Goal: Task Accomplishment & Management: Check status

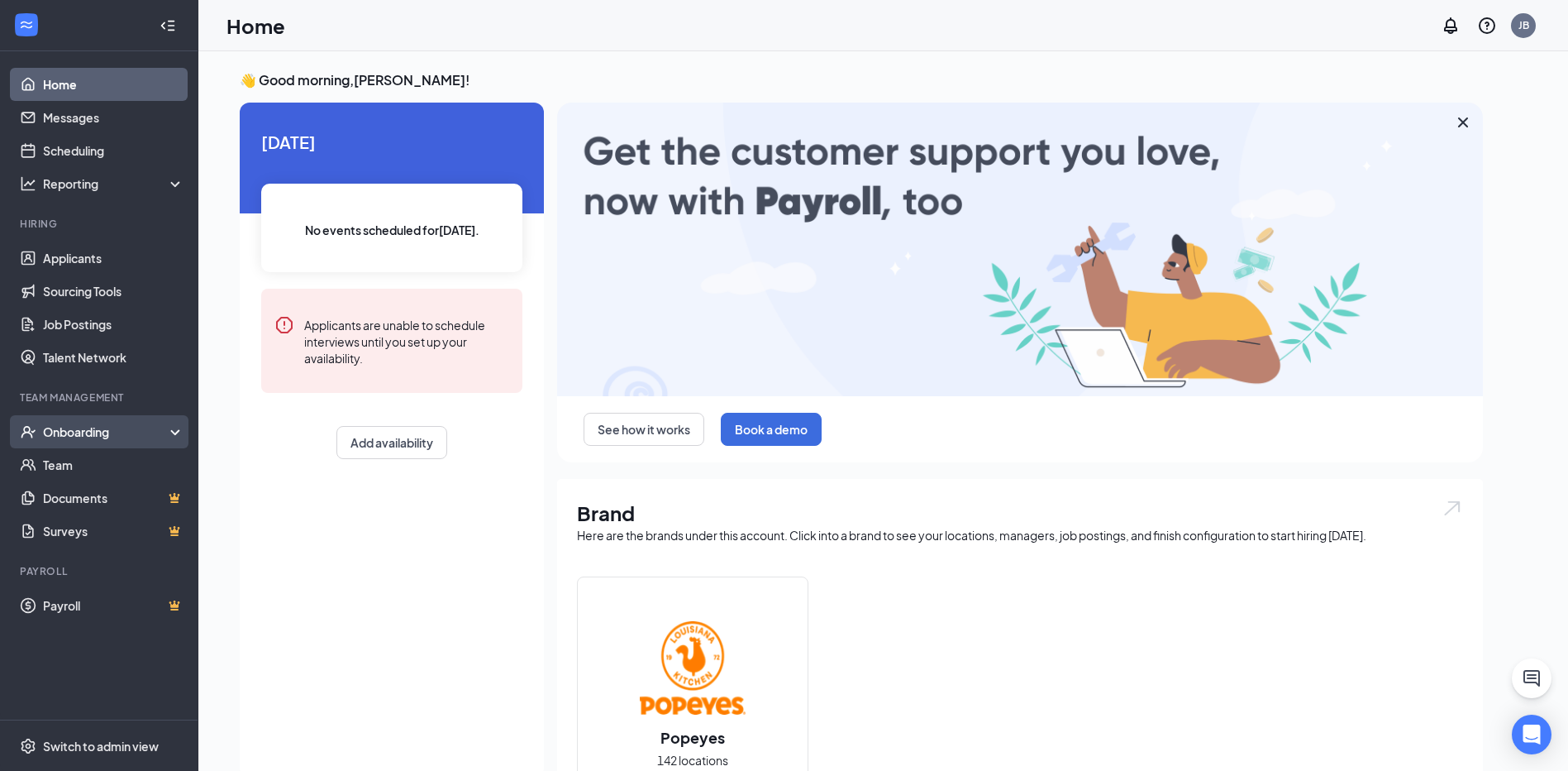
click at [51, 440] on div "Onboarding" at bounding box center [99, 431] width 199 height 33
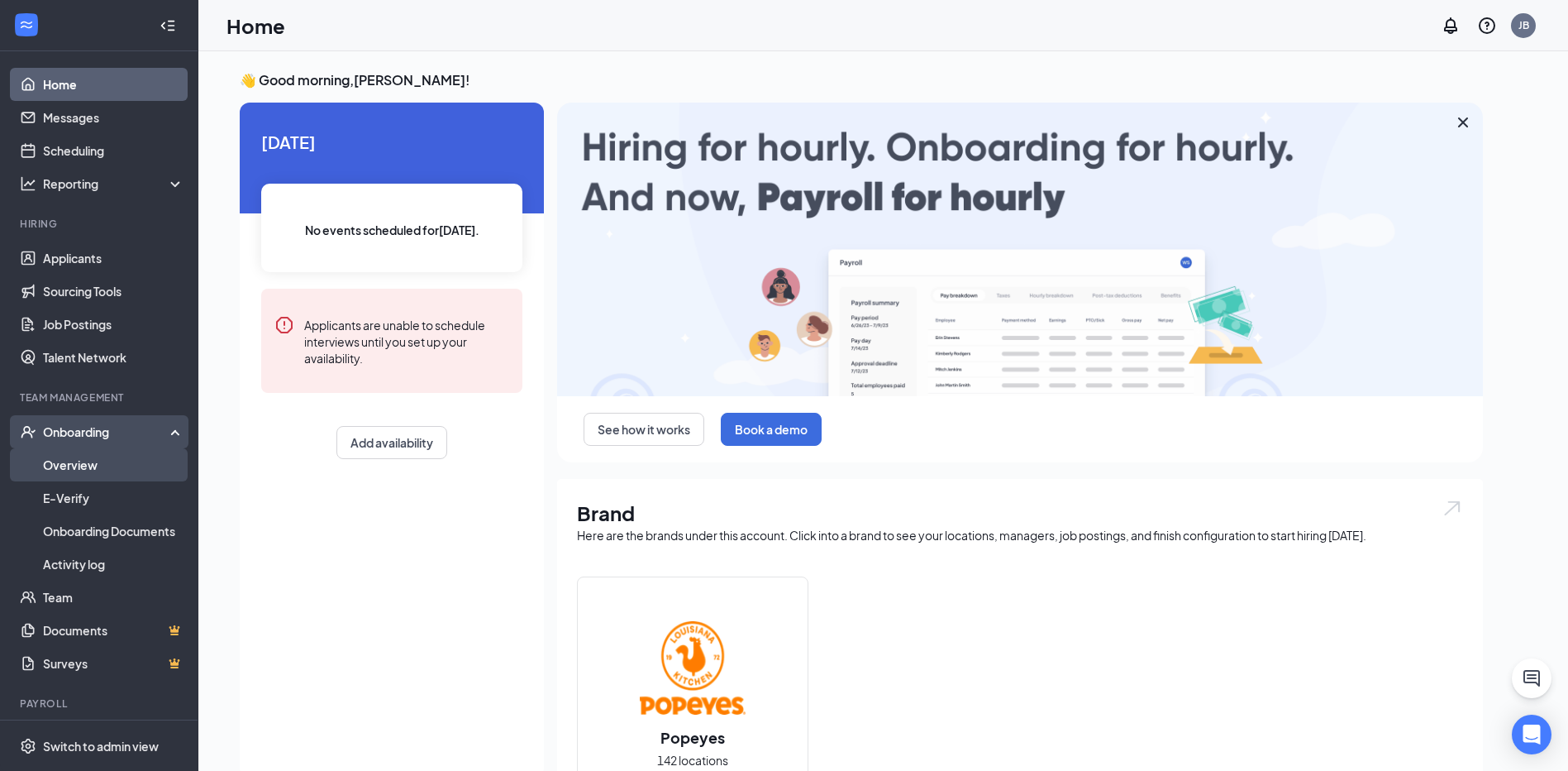
click at [111, 465] on link "Overview" at bounding box center [114, 464] width 142 height 33
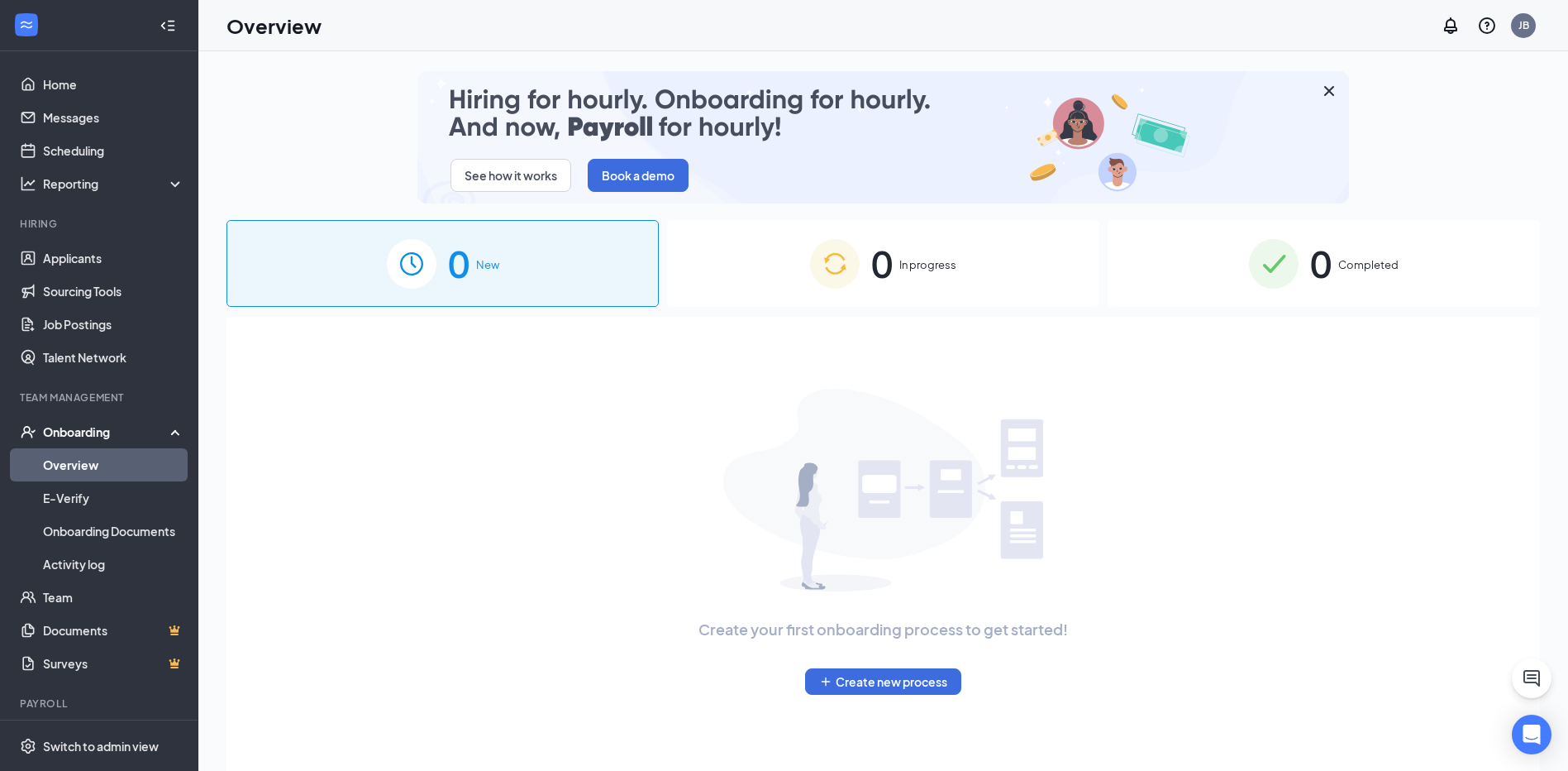
click at [748, 250] on div "0 In progress" at bounding box center [882, 263] width 432 height 87
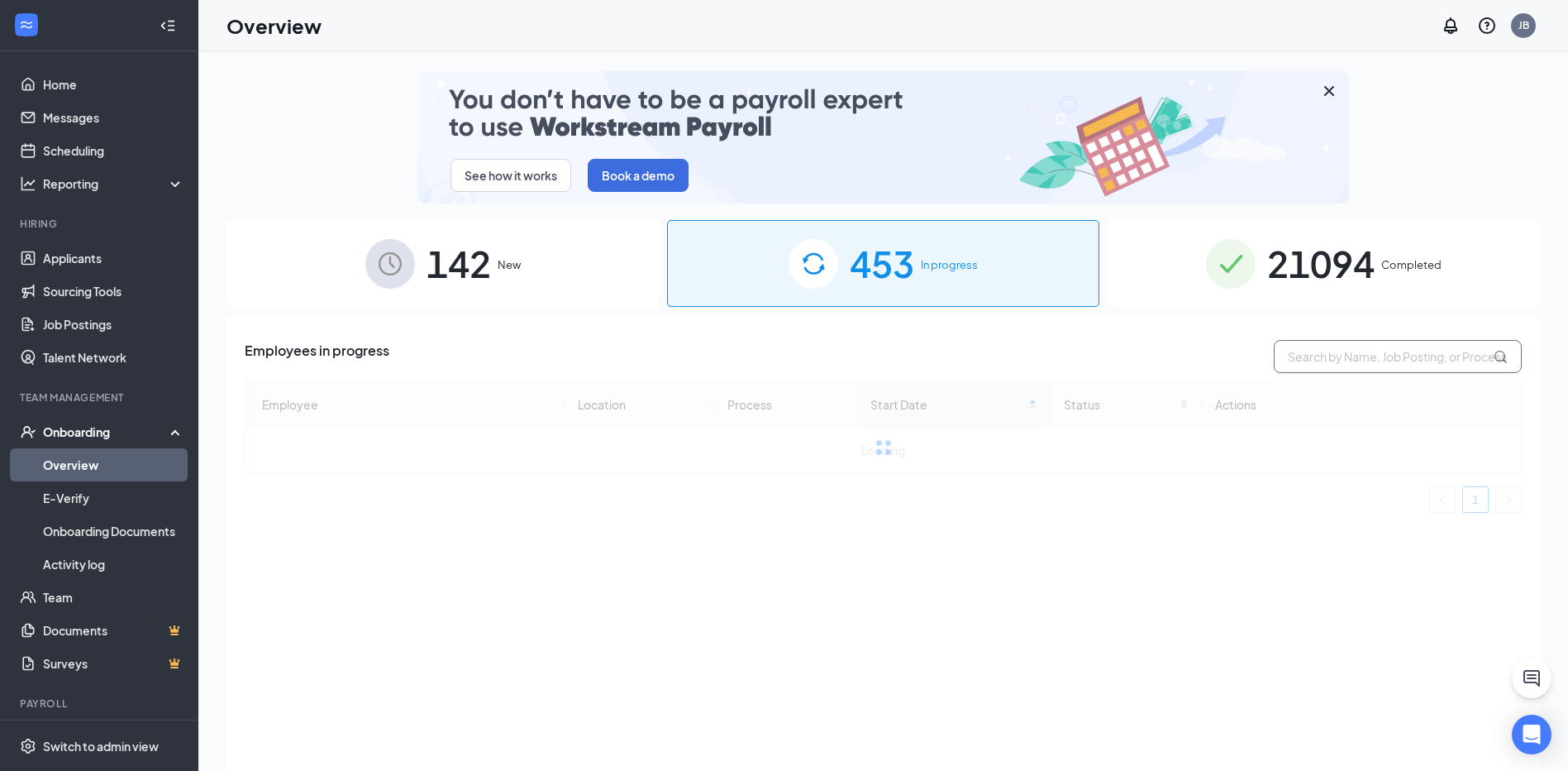
click at [1307, 368] on input "text" at bounding box center [1397, 356] width 248 height 33
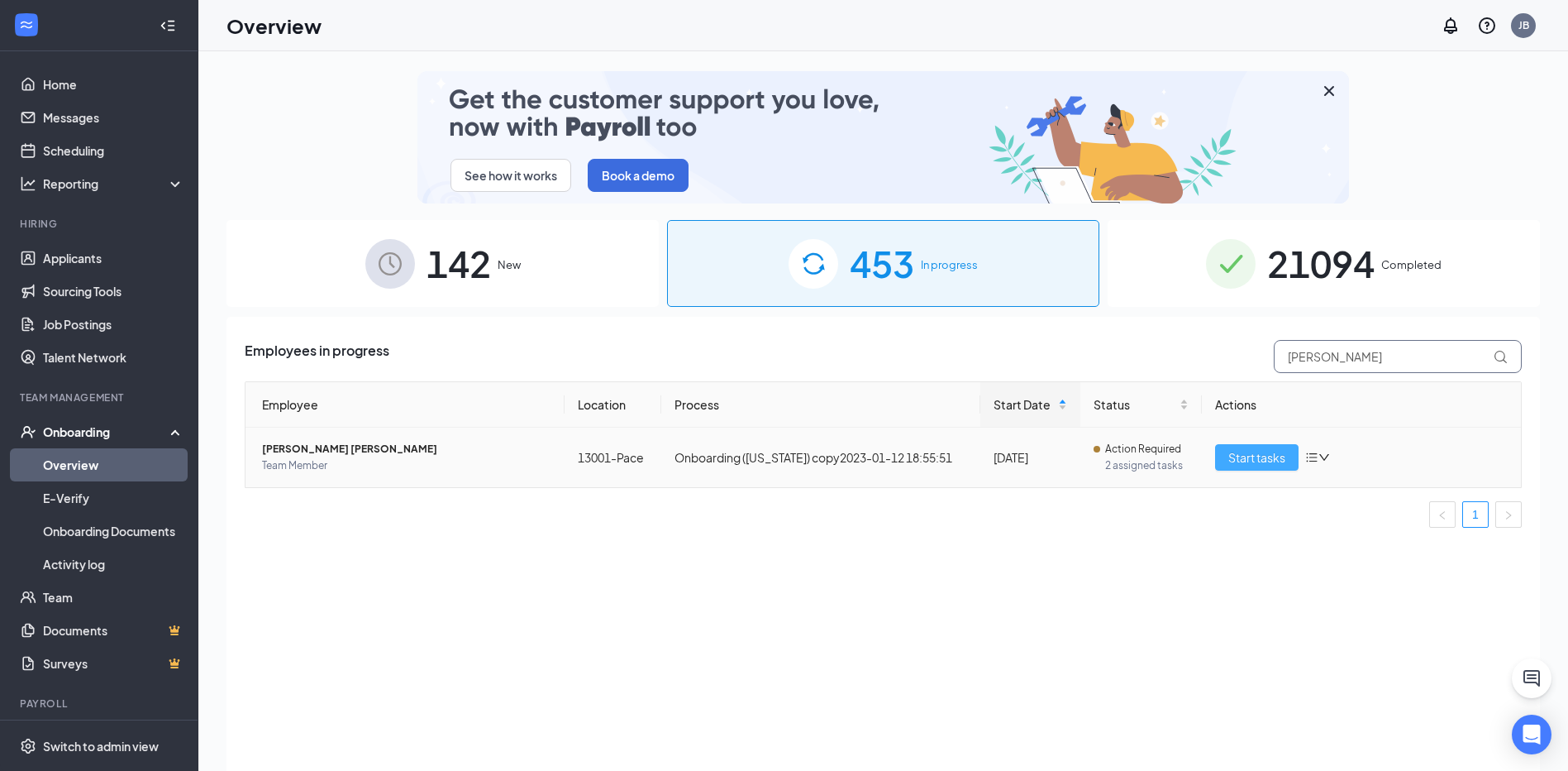
type input "[PERSON_NAME]"
click at [1246, 451] on span "Start tasks" at bounding box center [1256, 457] width 57 height 18
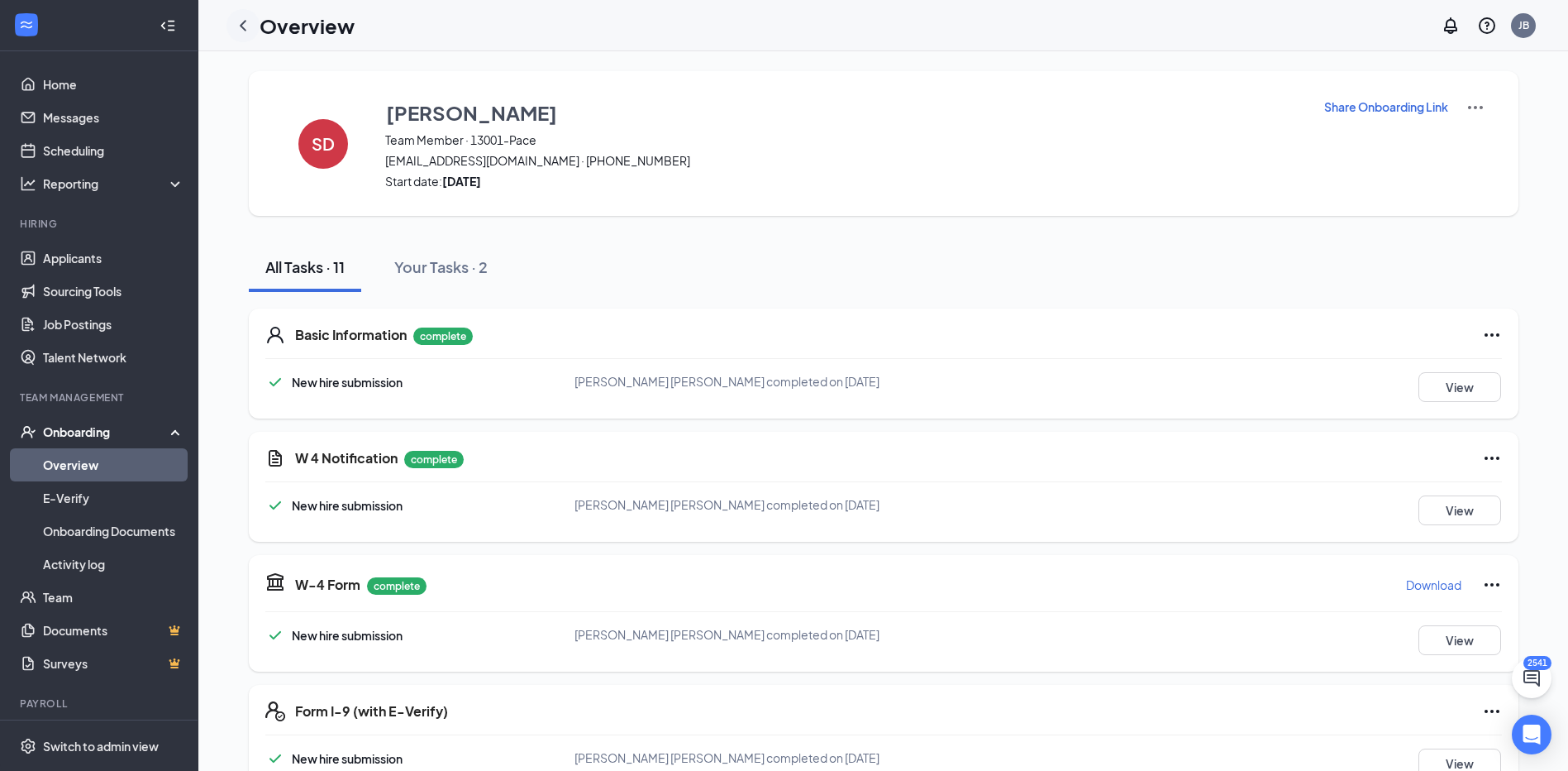
click at [240, 31] on icon "ChevronLeft" at bounding box center [244, 26] width 20 height 20
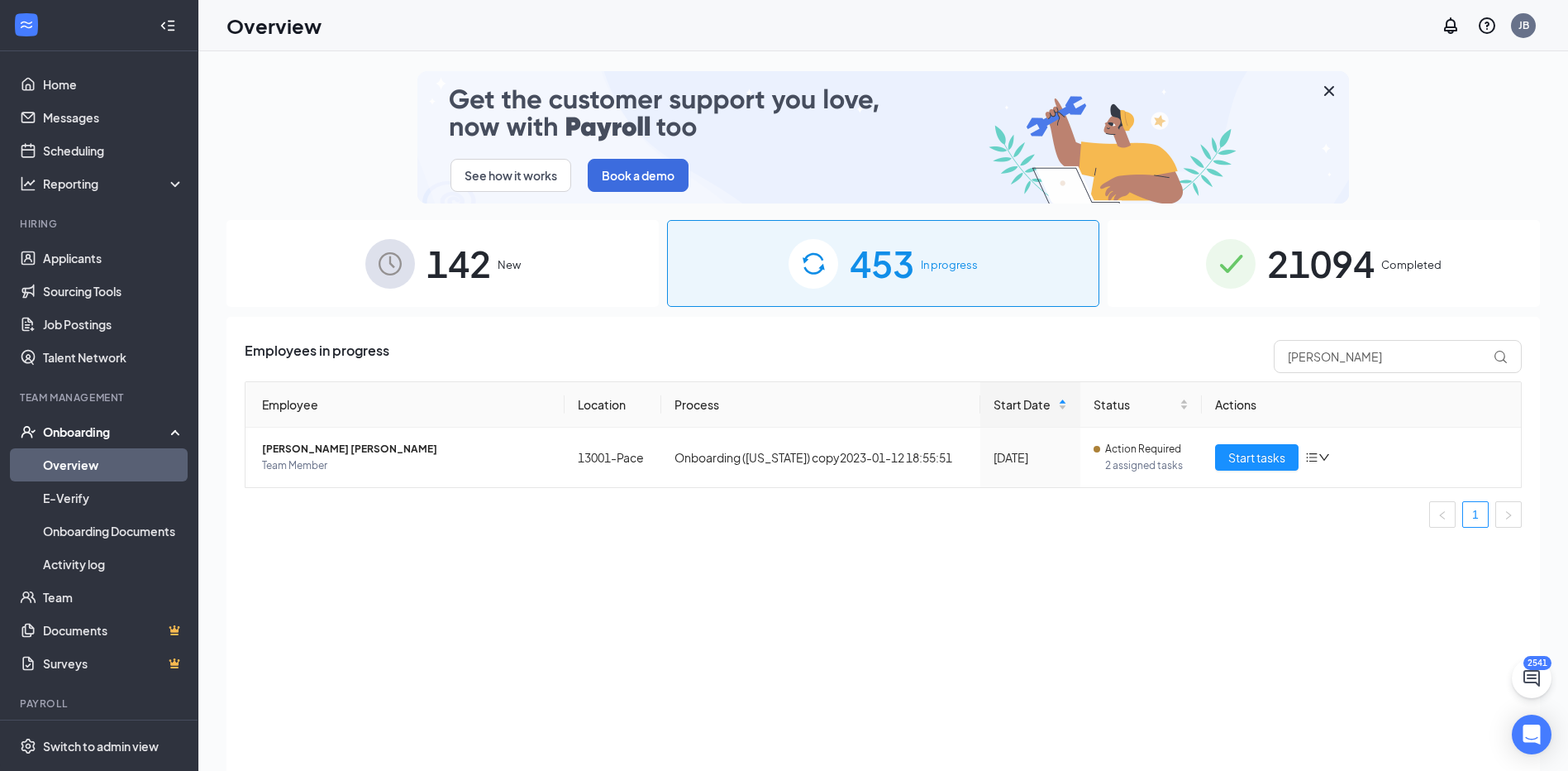
click at [1174, 293] on div "21094 Completed" at bounding box center [1323, 263] width 432 height 87
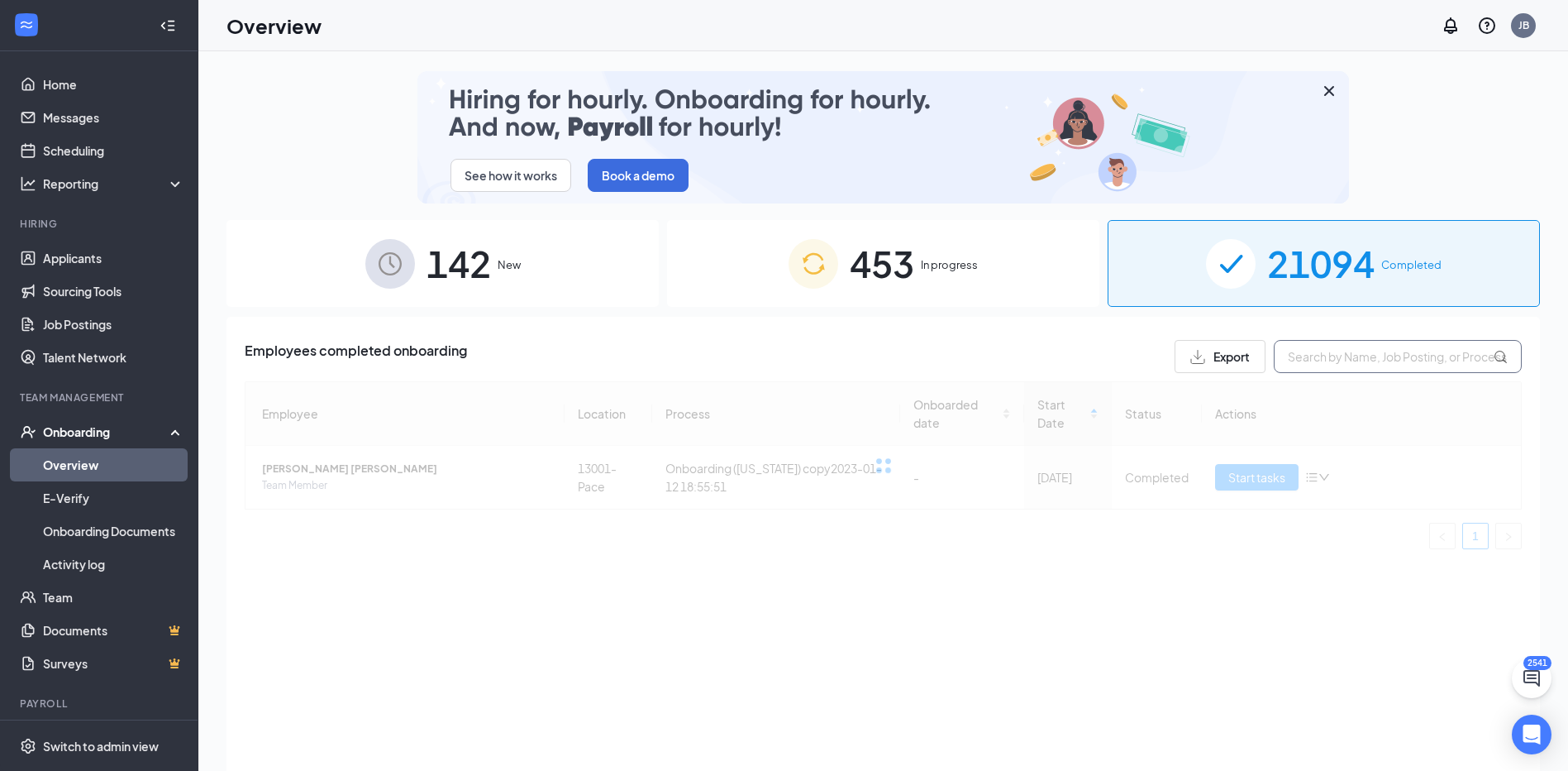
click at [1320, 362] on input "text" at bounding box center [1397, 356] width 248 height 33
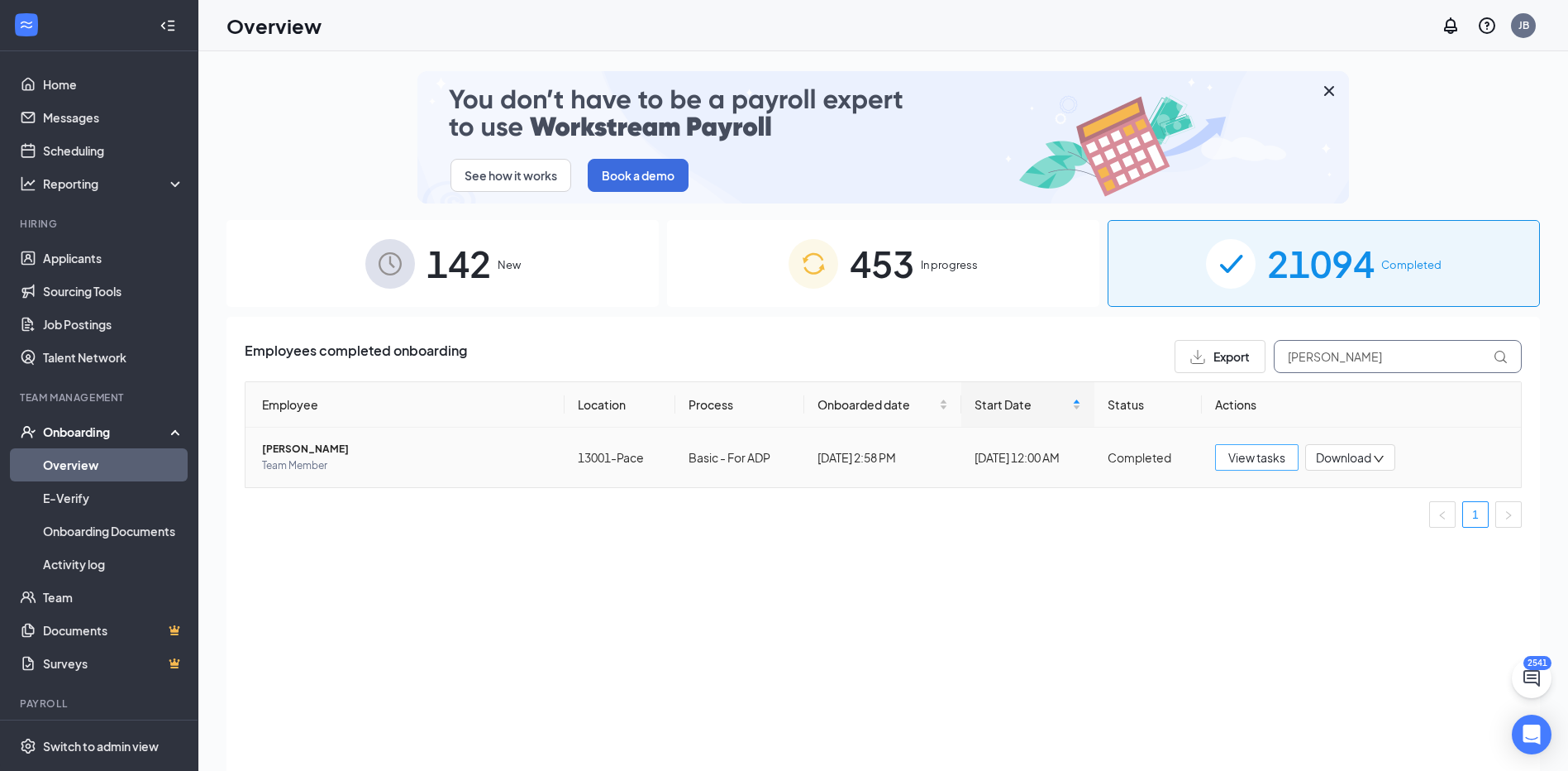
type input "[PERSON_NAME]"
click at [1224, 453] on button "View tasks" at bounding box center [1257, 457] width 84 height 26
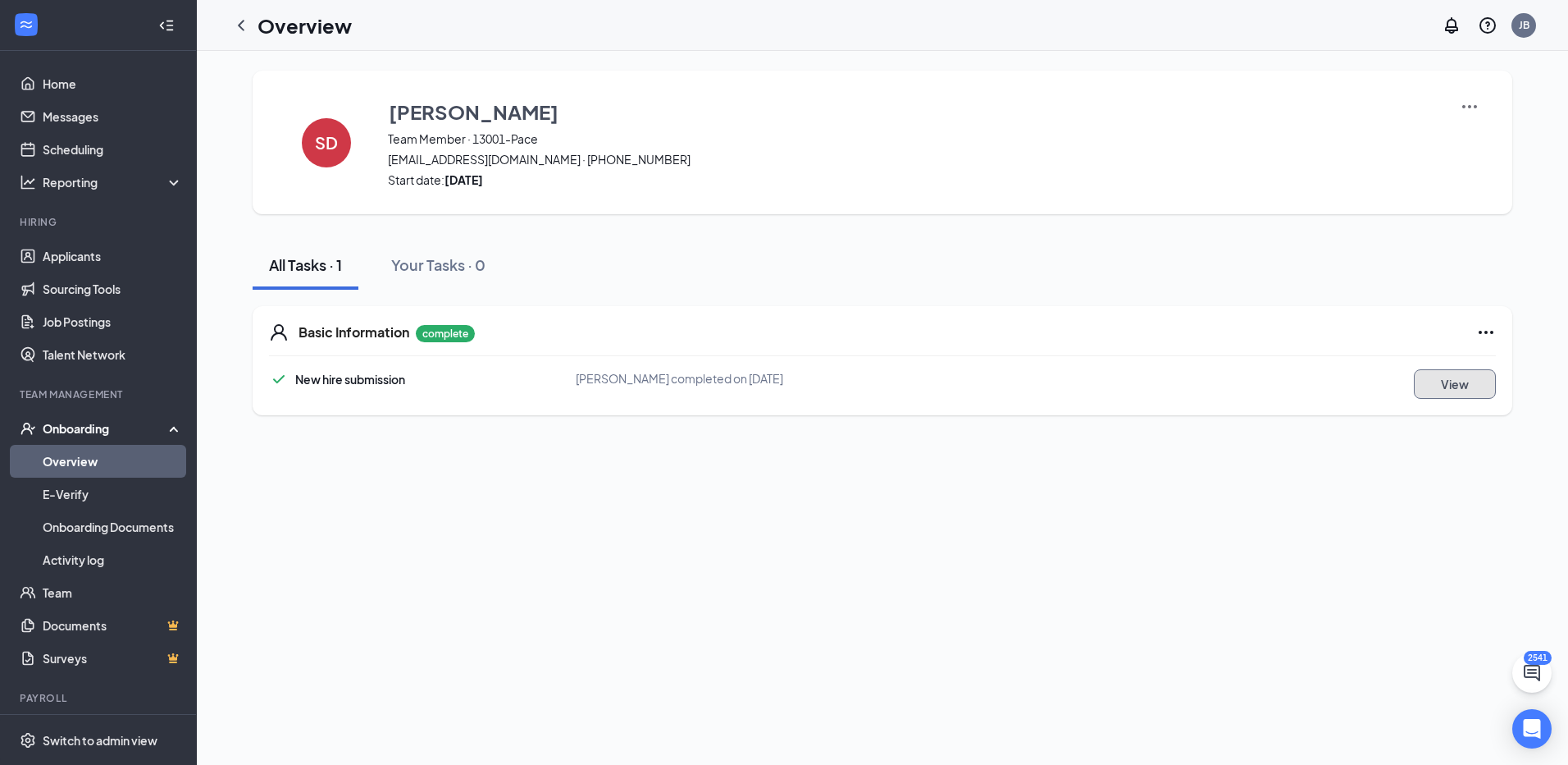
click at [1476, 384] on button "View" at bounding box center [1455, 384] width 82 height 30
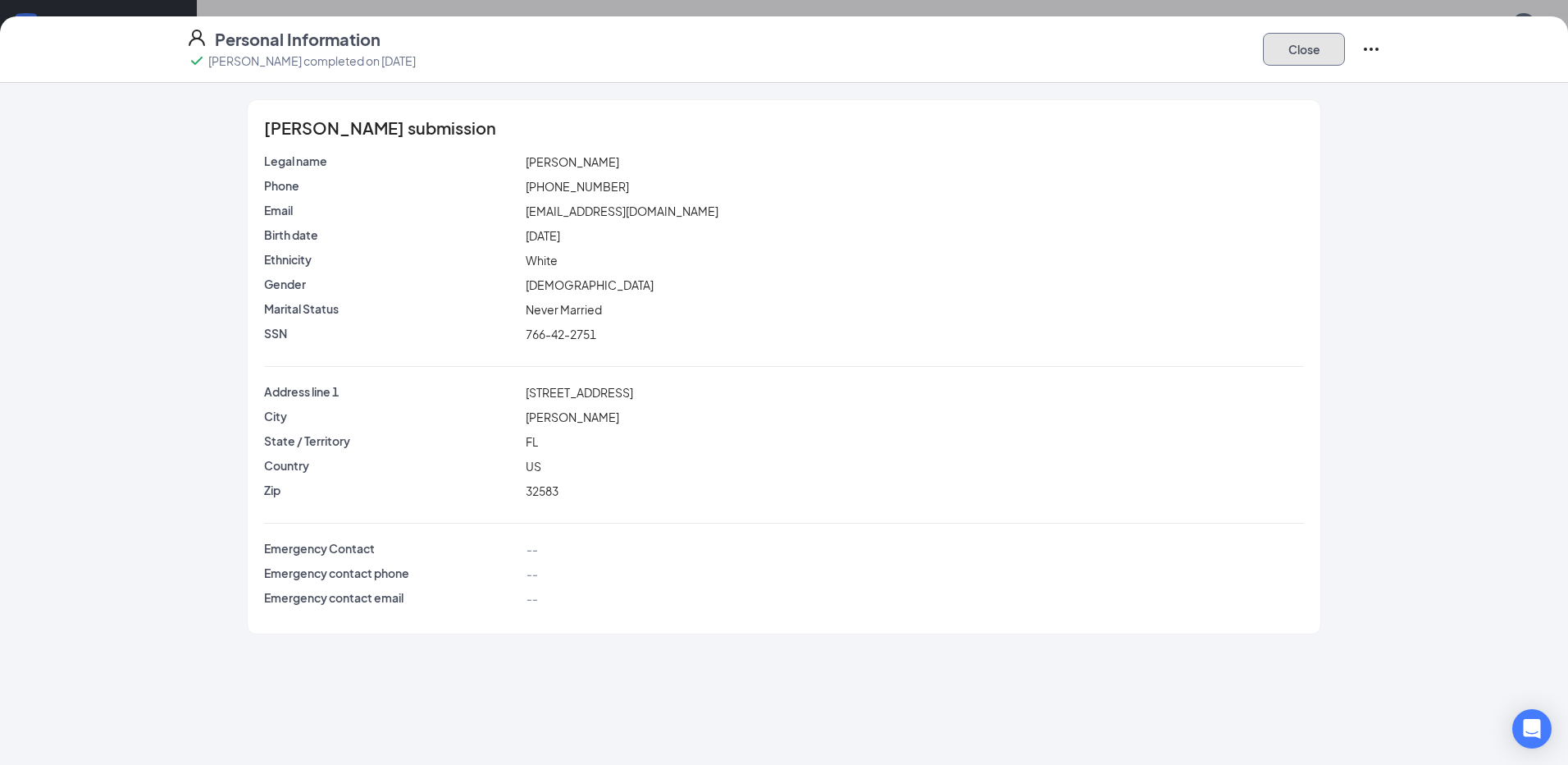
click at [1322, 50] on button "Close" at bounding box center [1304, 49] width 82 height 33
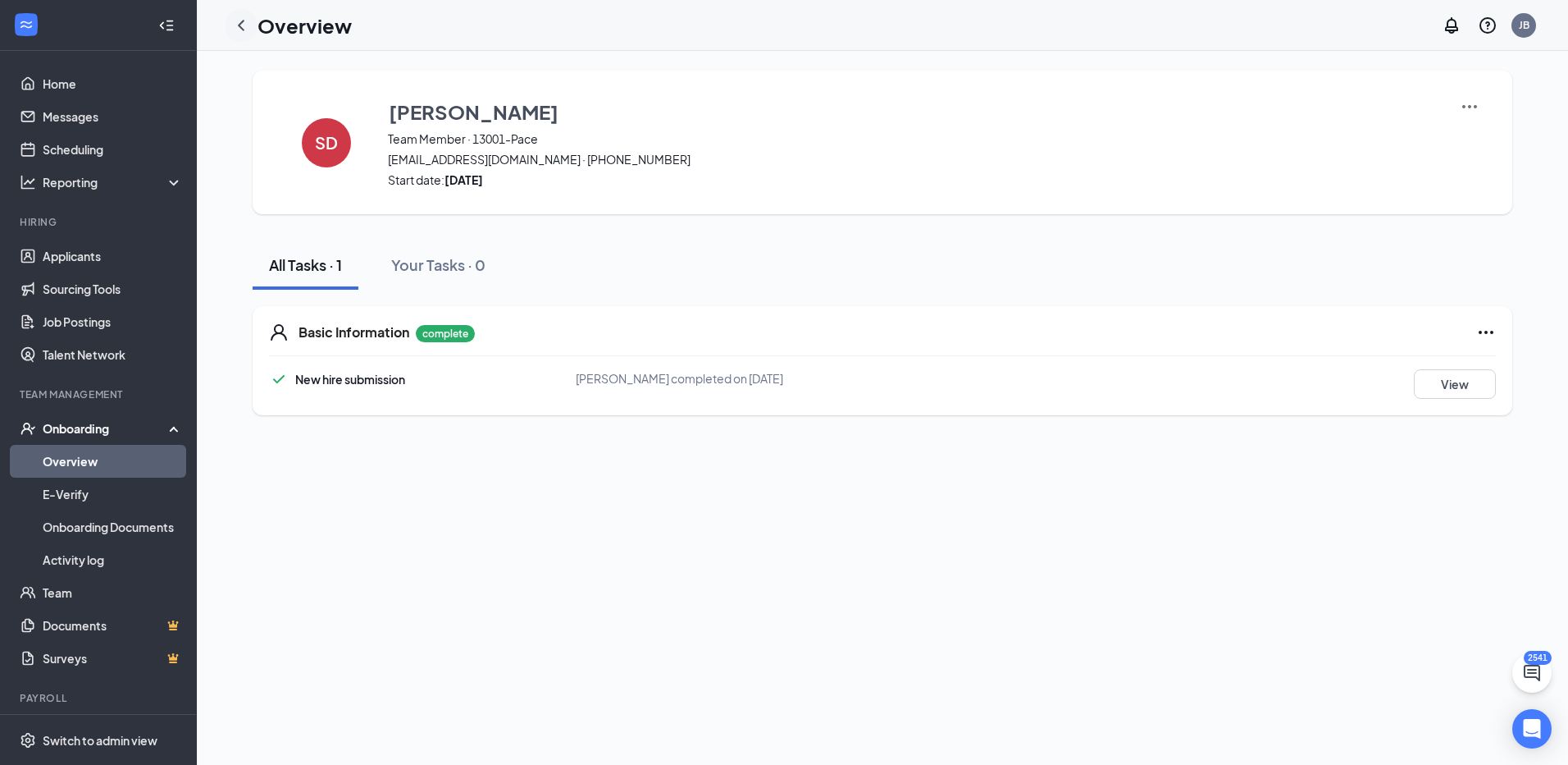
click at [237, 25] on icon "ChevronLeft" at bounding box center [242, 26] width 20 height 20
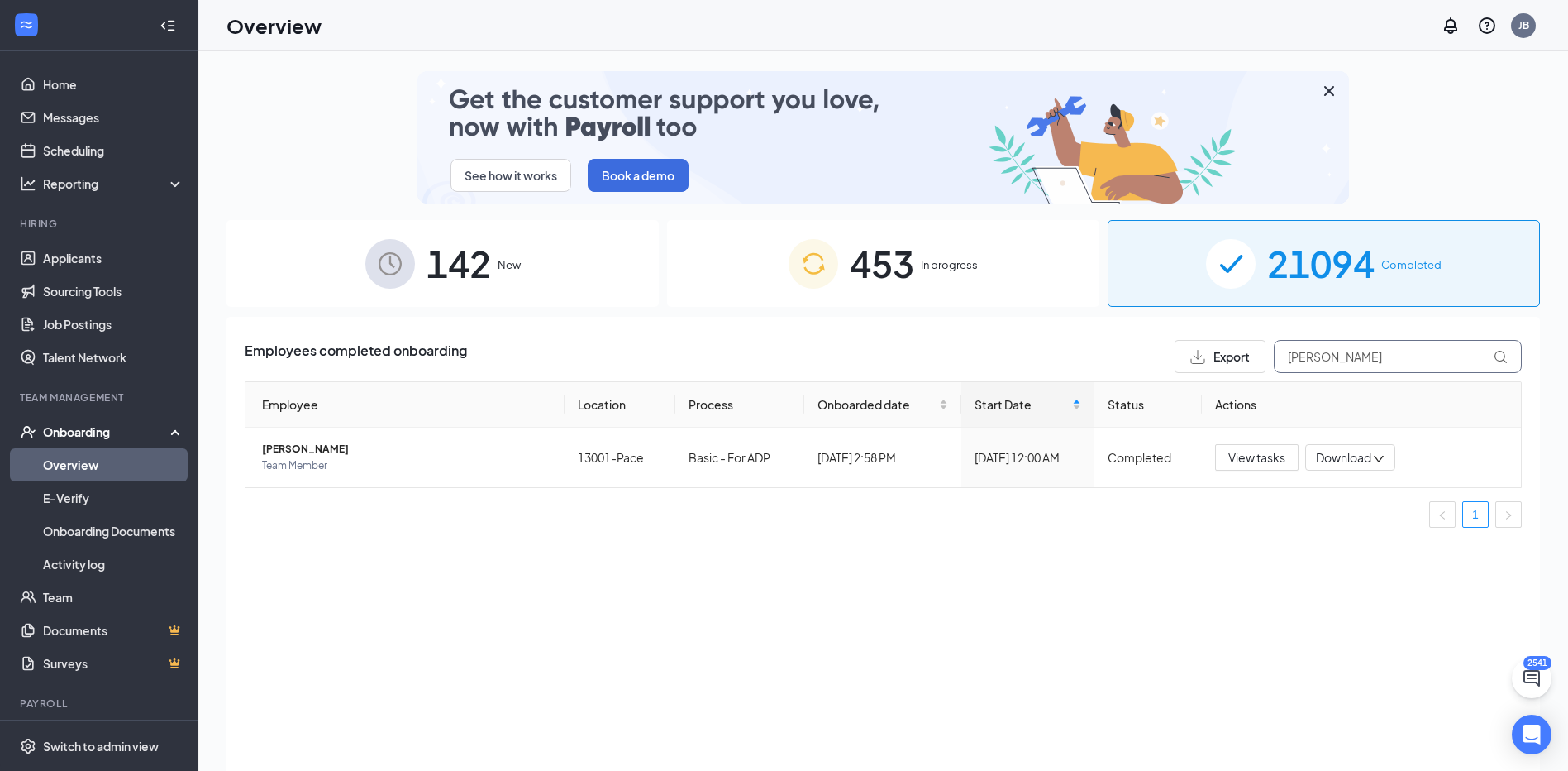
drag, startPoint x: 1391, startPoint y: 357, endPoint x: 1256, endPoint y: 363, distance: 135.1
click at [1256, 363] on div "Export [PERSON_NAME]" at bounding box center [1348, 356] width 347 height 33
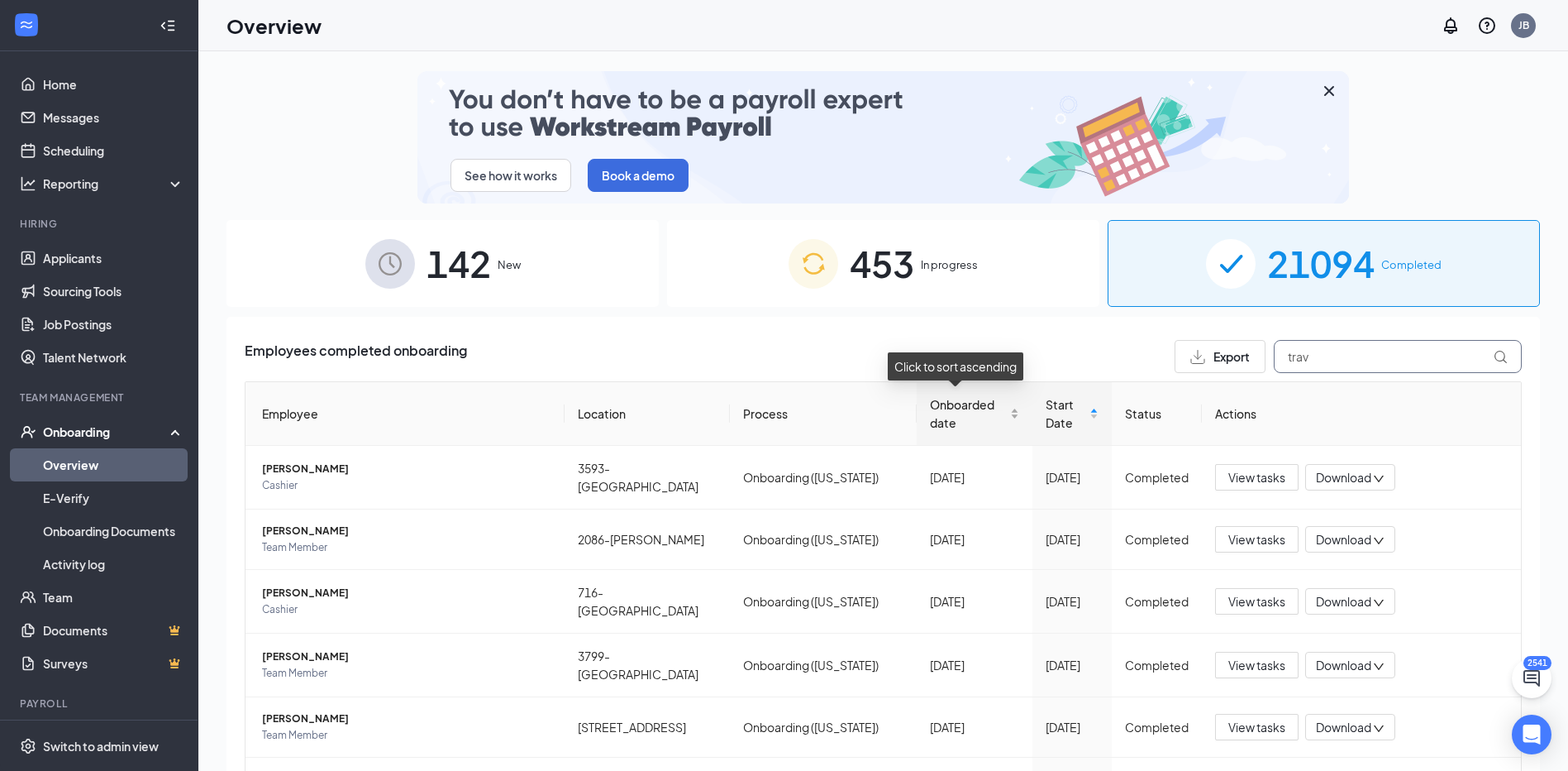
type input "trav"
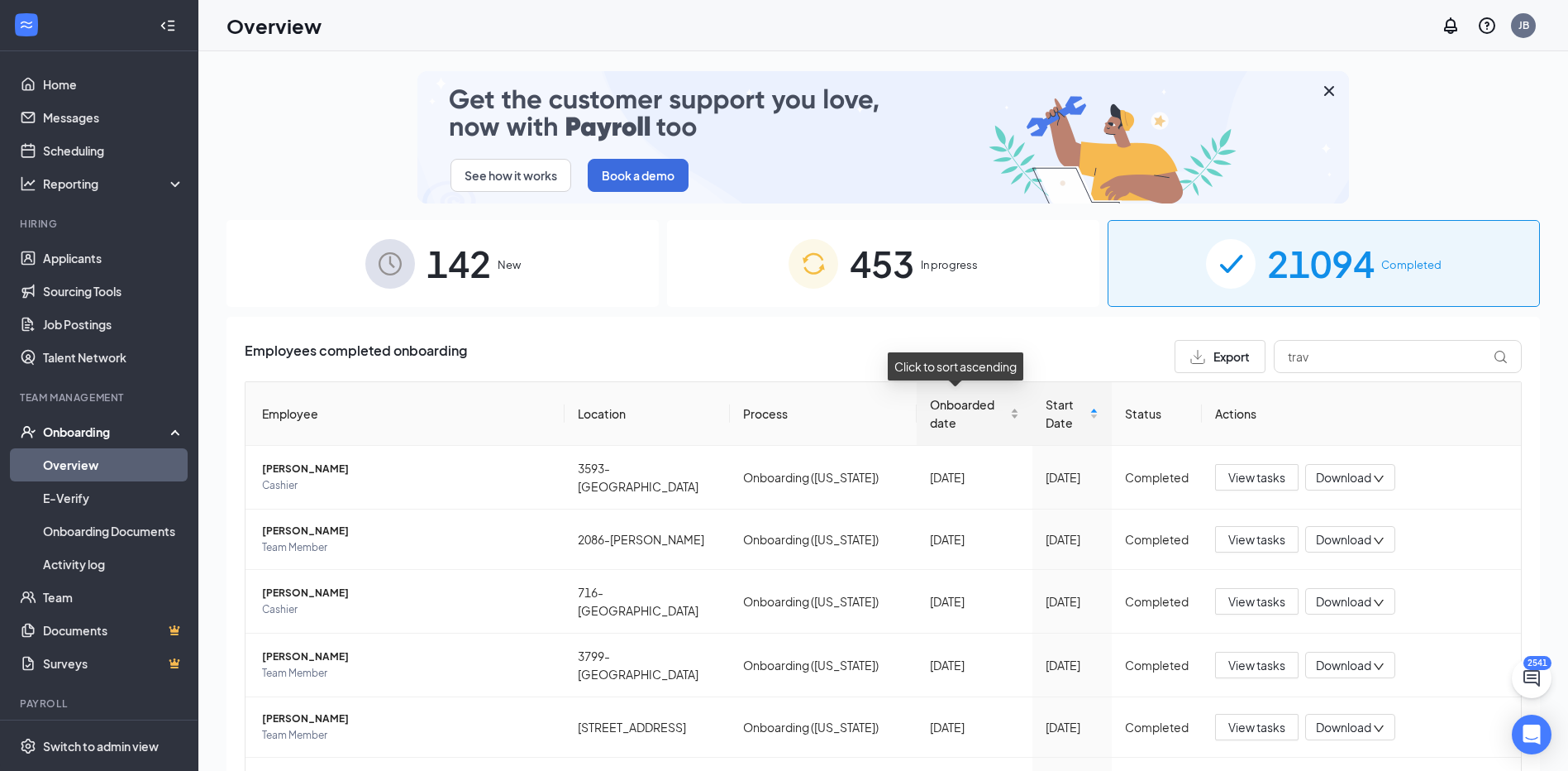
click at [998, 416] on div "Onboarded date" at bounding box center [974, 413] width 89 height 36
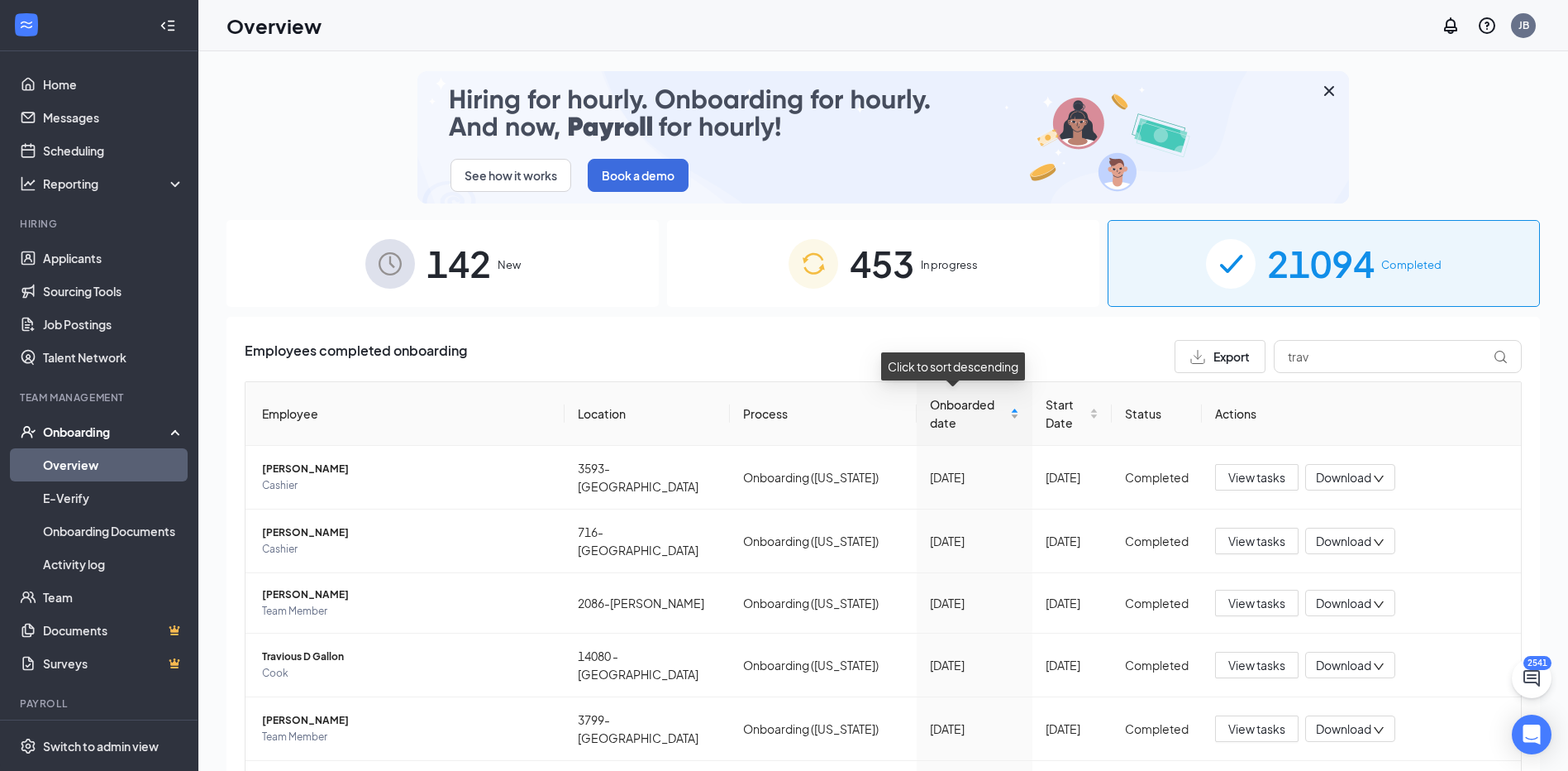
click at [997, 416] on div "Onboarded date" at bounding box center [974, 413] width 89 height 36
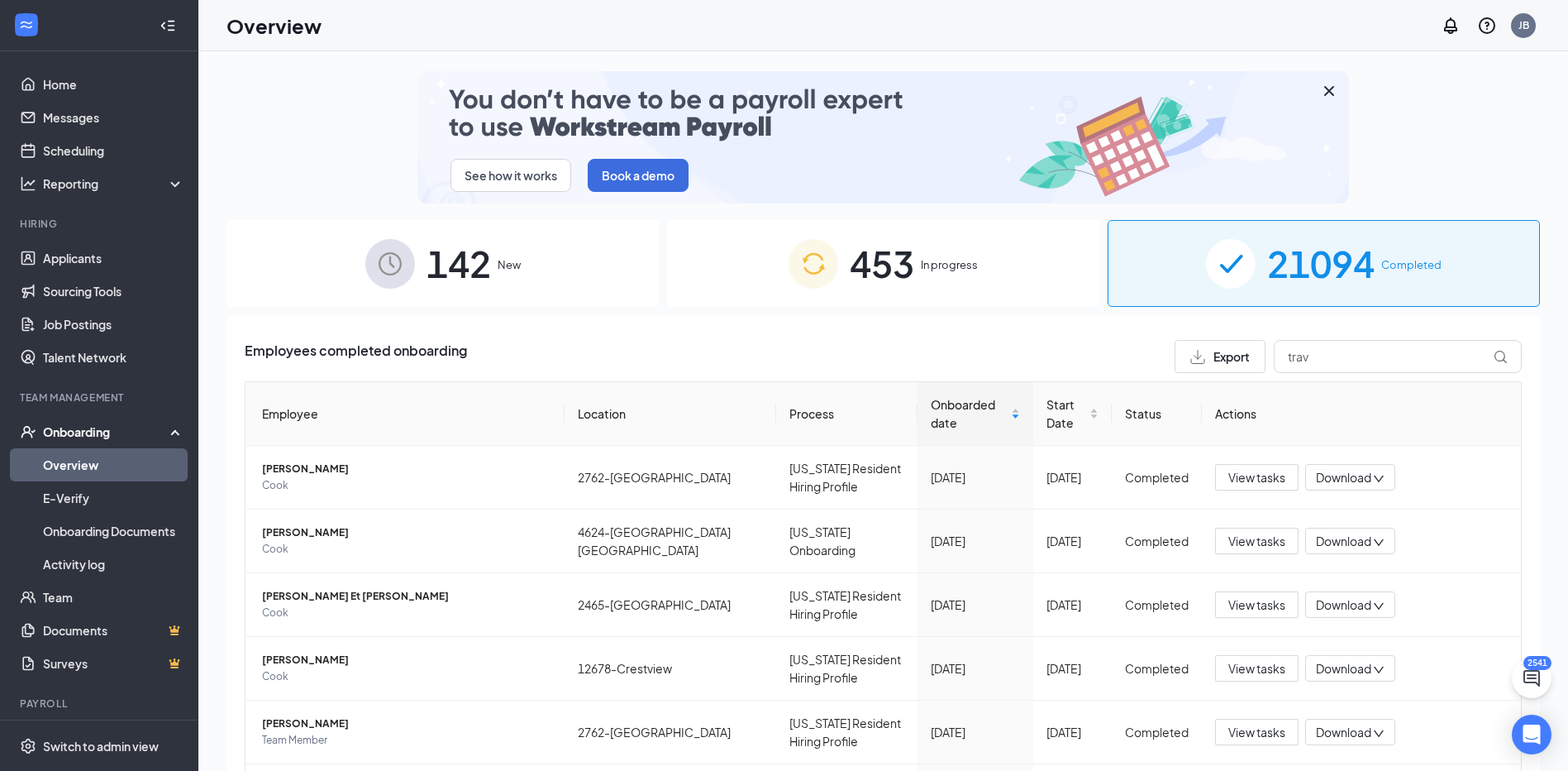
click at [765, 272] on div "453 In progress" at bounding box center [882, 263] width 432 height 87
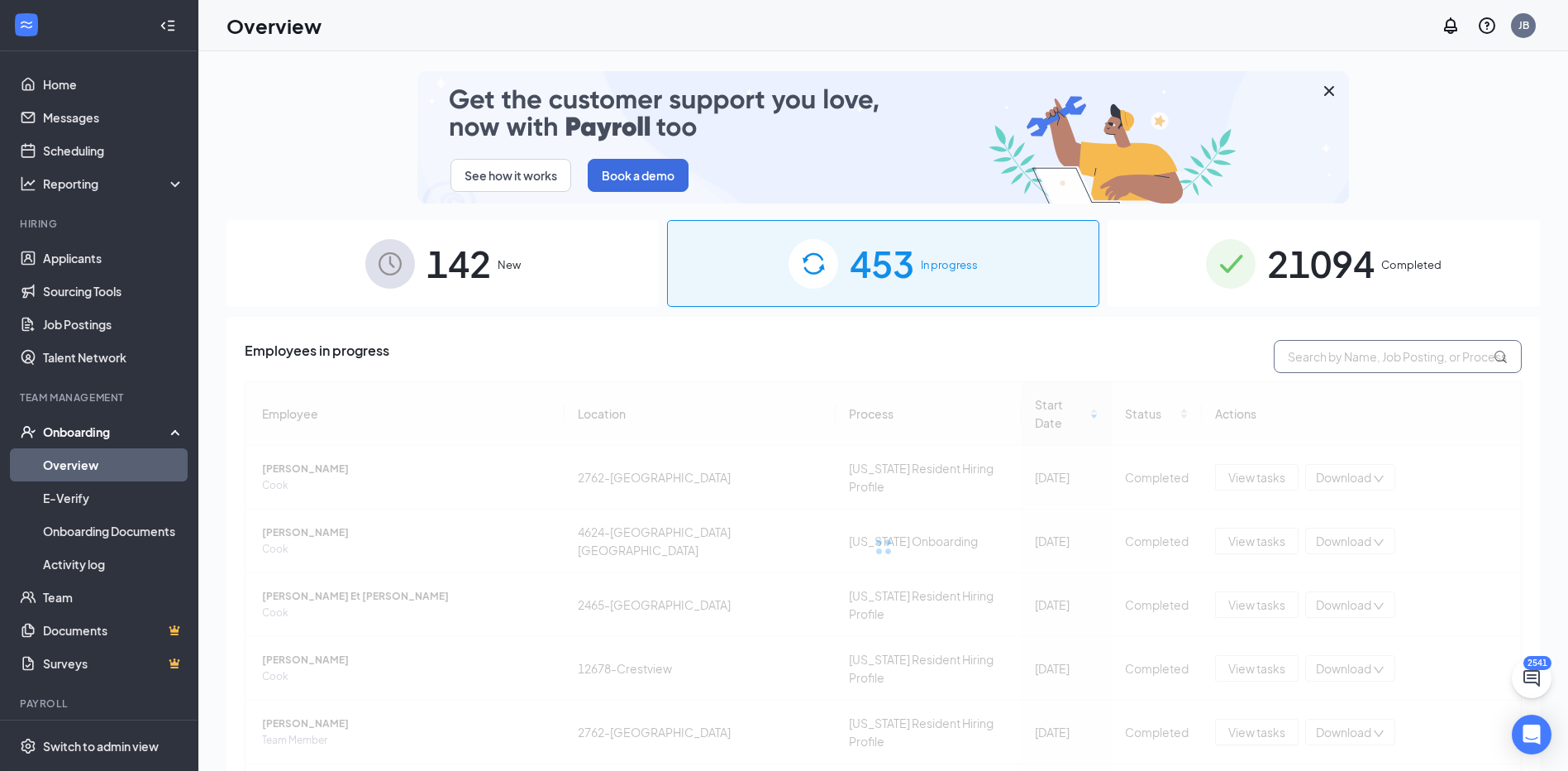
click at [1302, 364] on input "text" at bounding box center [1397, 356] width 248 height 33
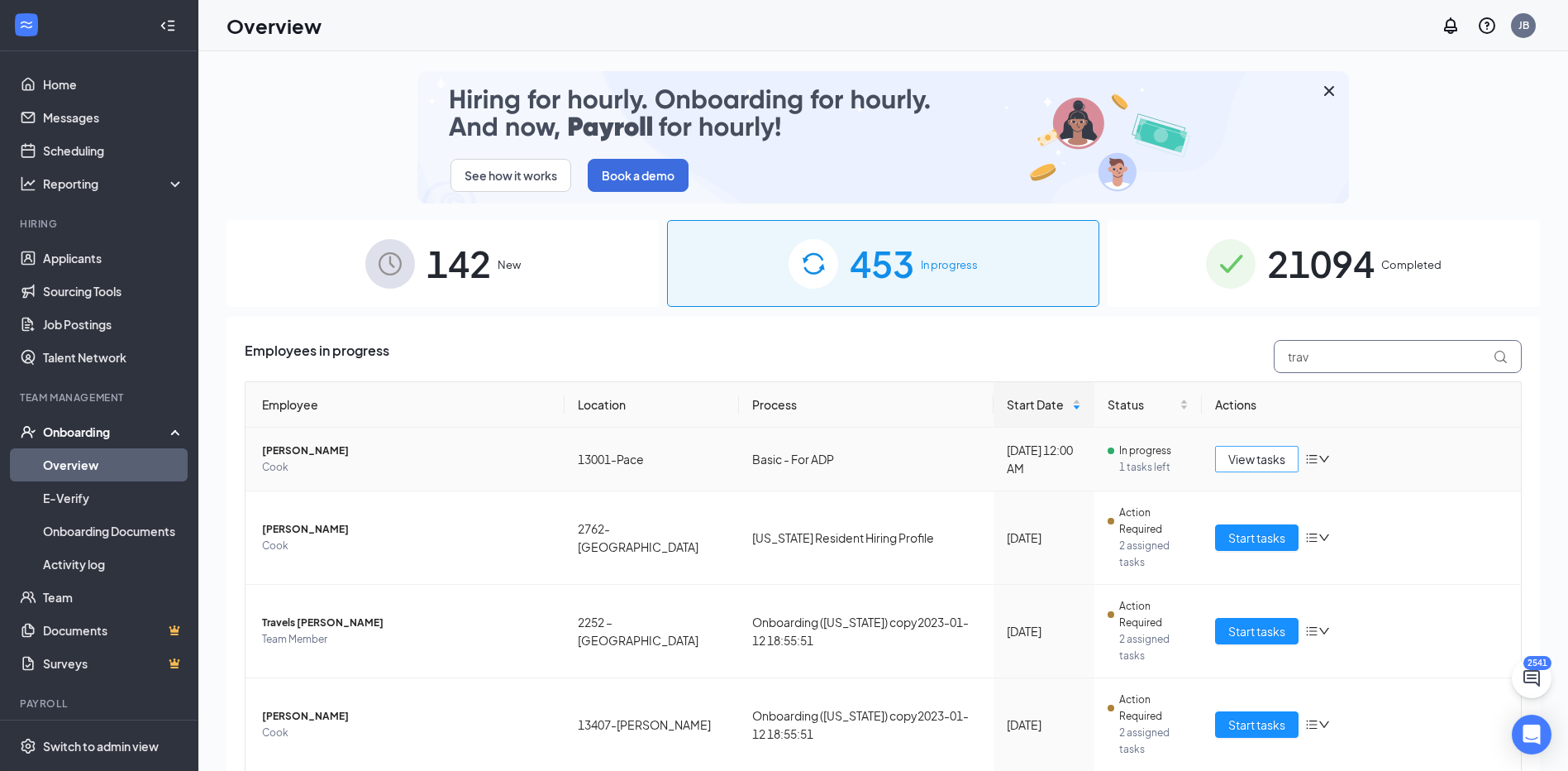
type input "trav"
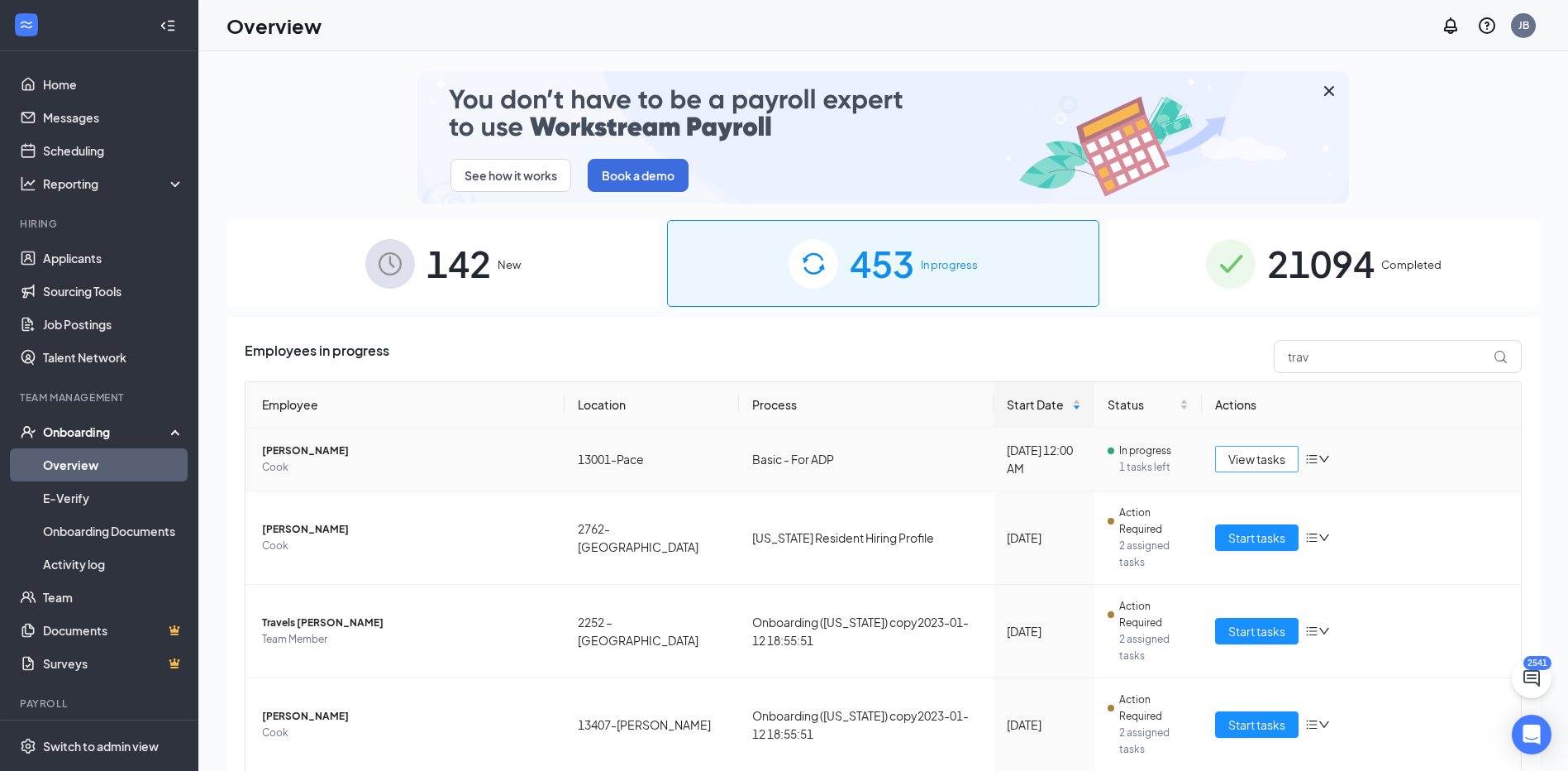
click at [1268, 459] on span "View tasks" at bounding box center [1256, 458] width 57 height 18
